Goal: Information Seeking & Learning: Compare options

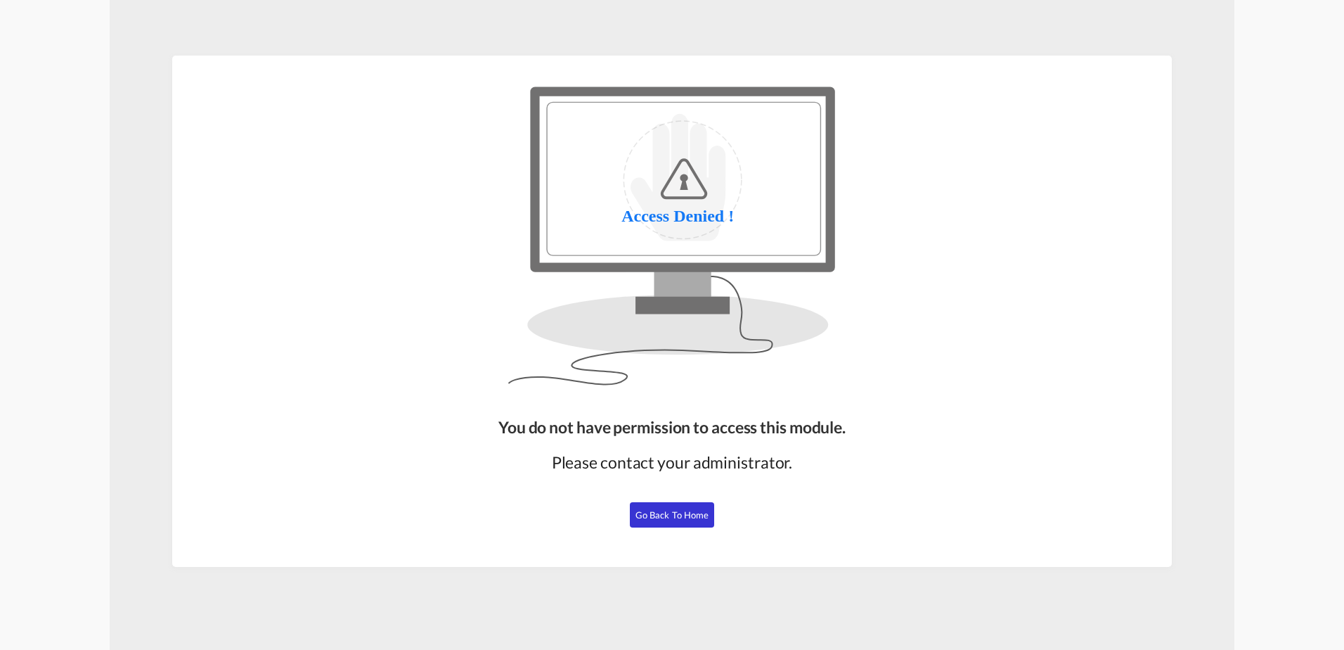
click at [687, 523] on button "Go Back to Home" at bounding box center [672, 514] width 84 height 25
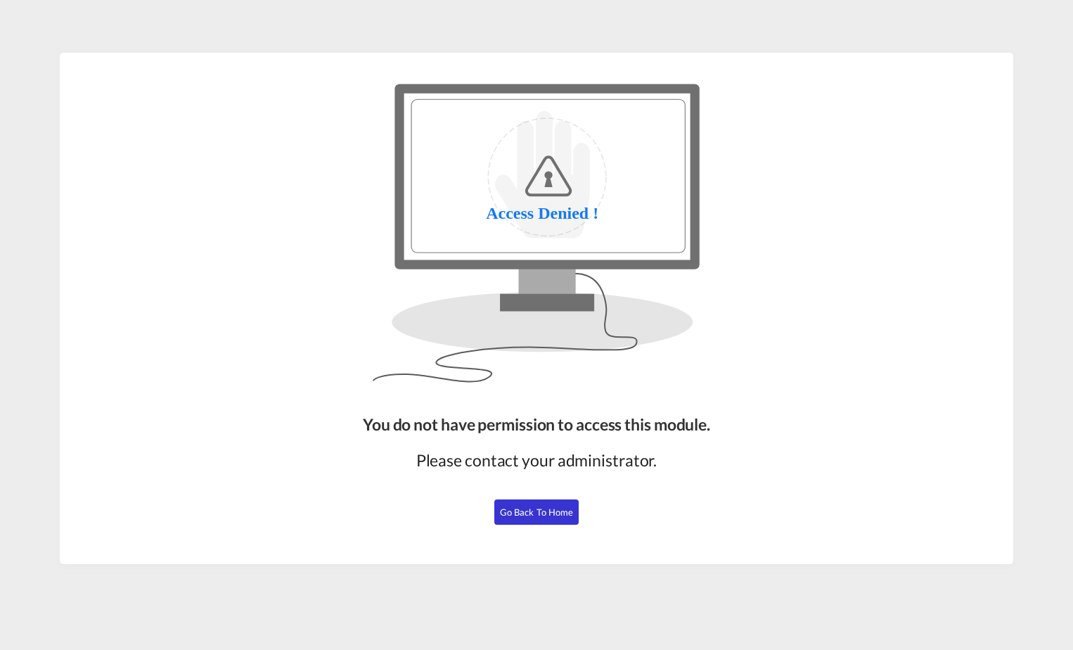
click at [546, 510] on span "Go Back to Home" at bounding box center [537, 511] width 74 height 11
